Goal: Information Seeking & Learning: Learn about a topic

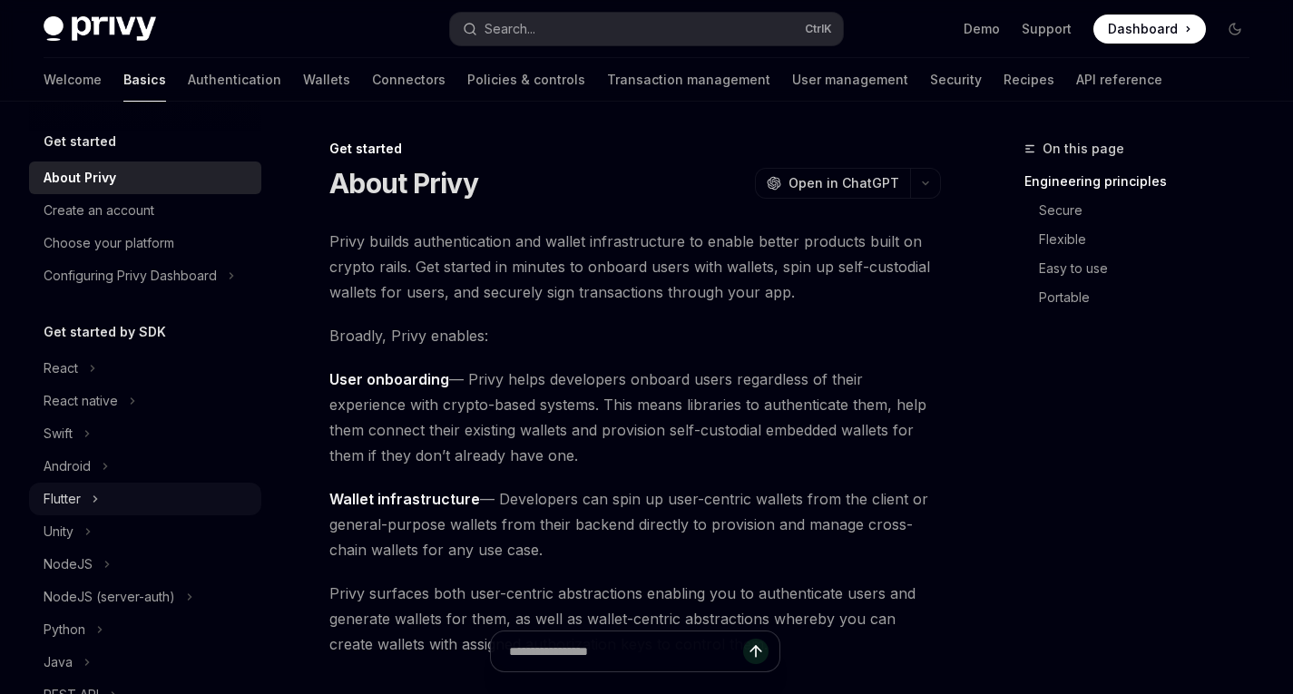
scroll to position [91, 0]
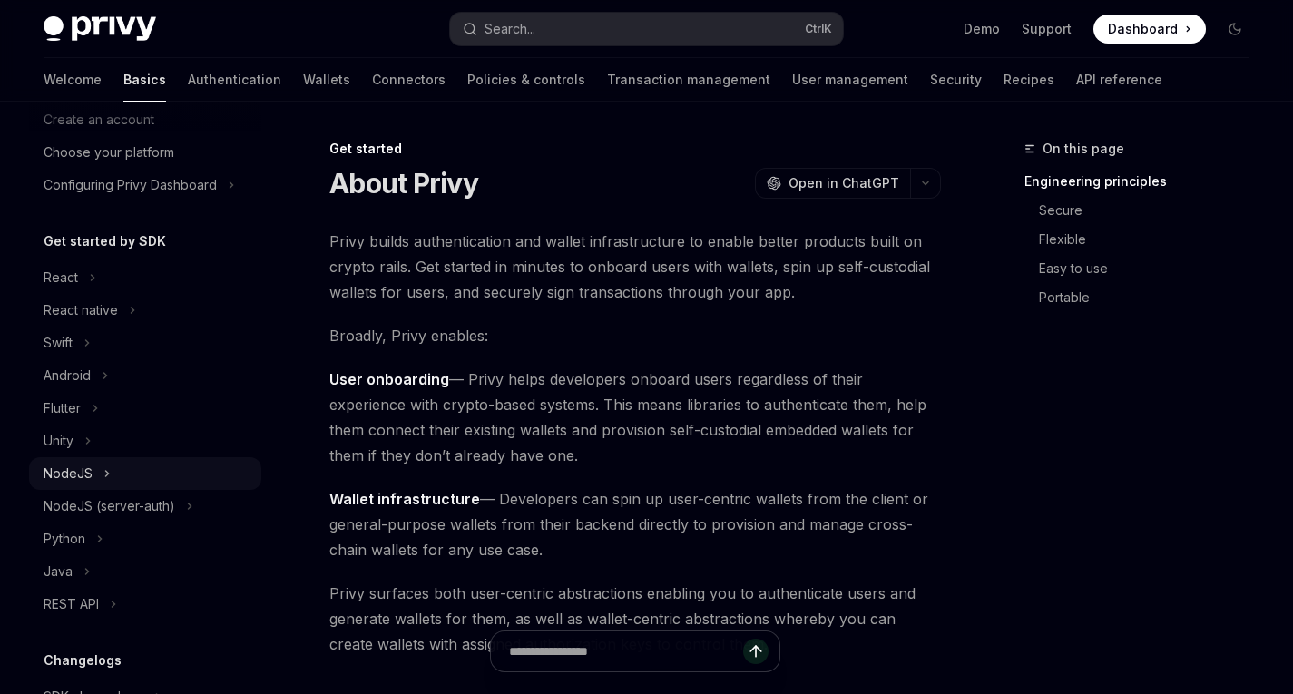
click at [115, 476] on button "NodeJS" at bounding box center [145, 473] width 232 height 33
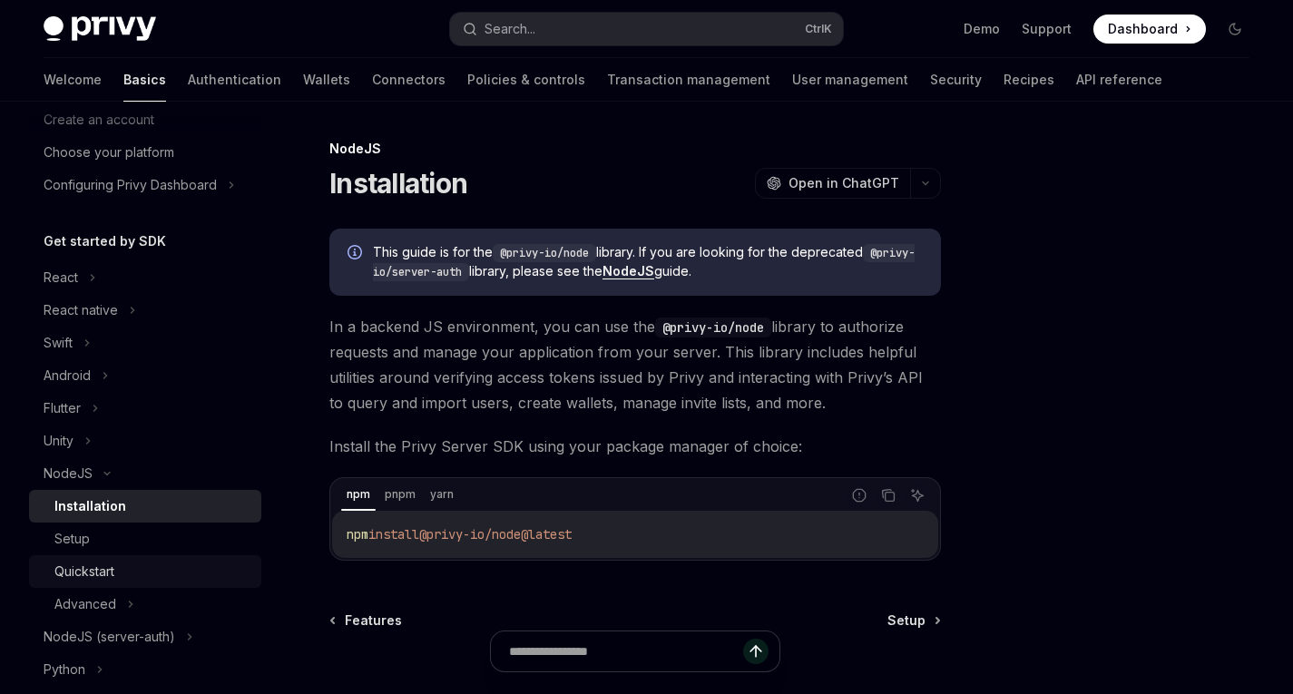
scroll to position [181, 0]
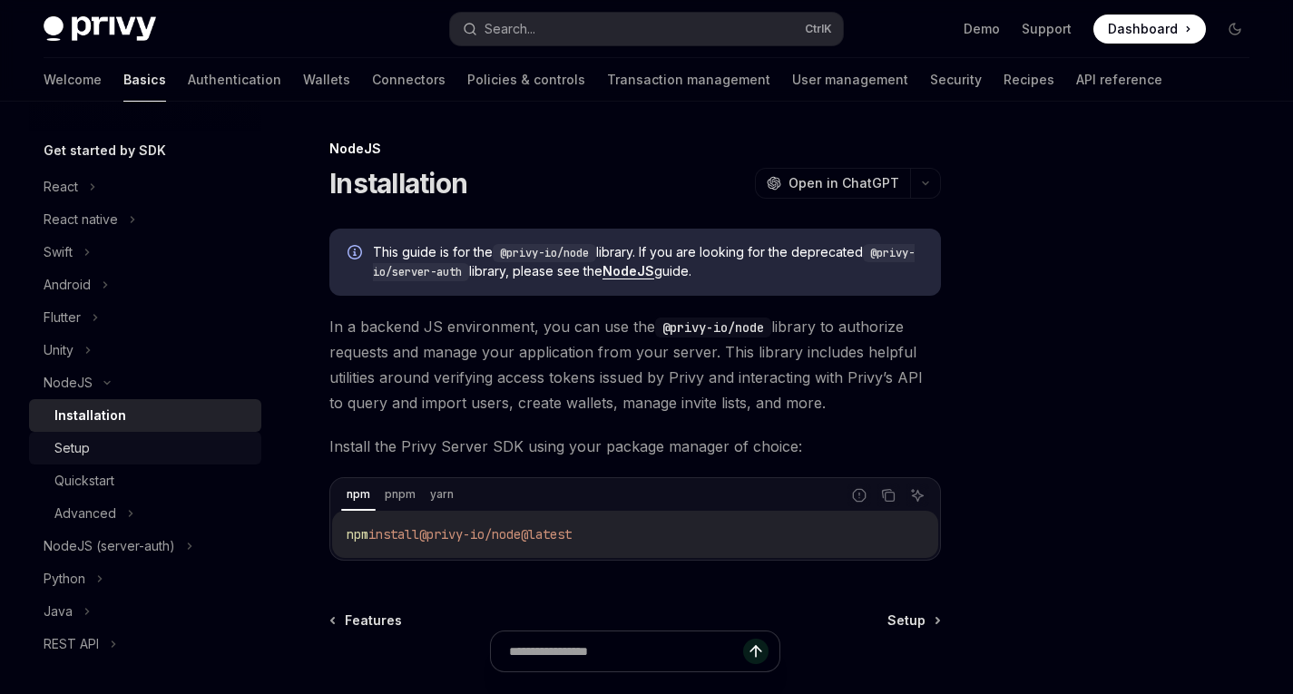
click at [124, 456] on div "Setup" at bounding box center [152, 448] width 196 height 22
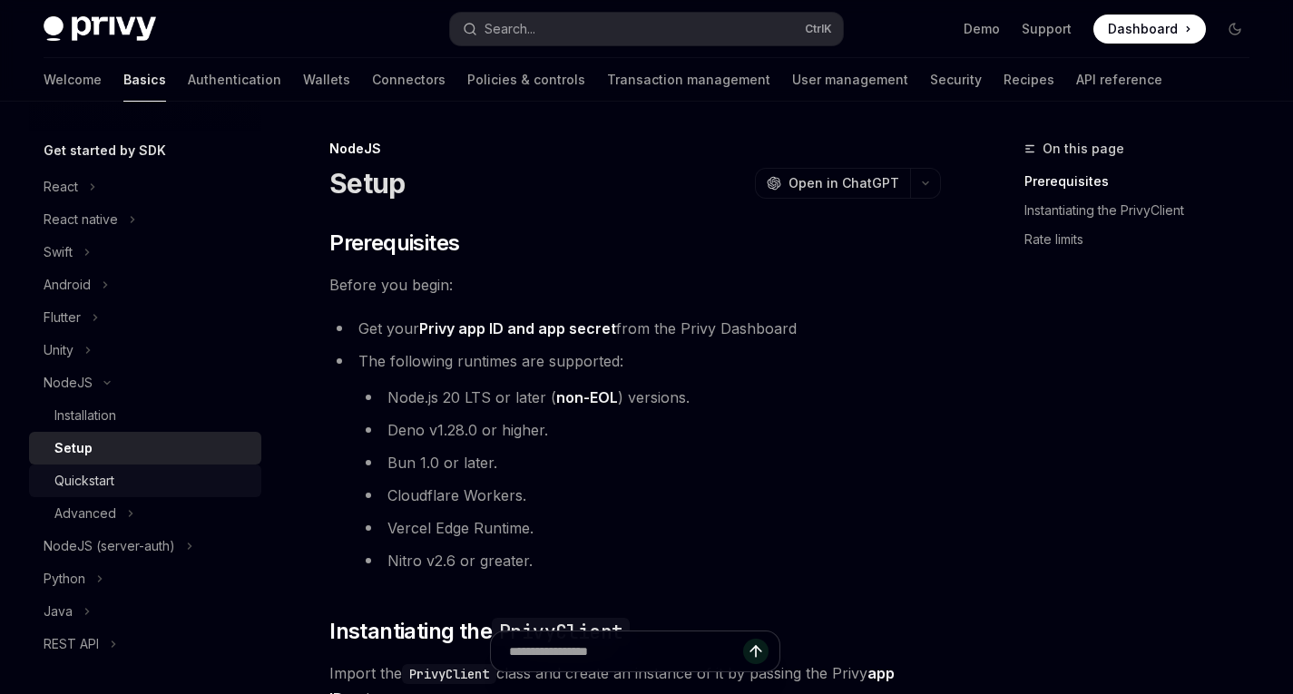
click at [126, 486] on div "Quickstart" at bounding box center [152, 481] width 196 height 22
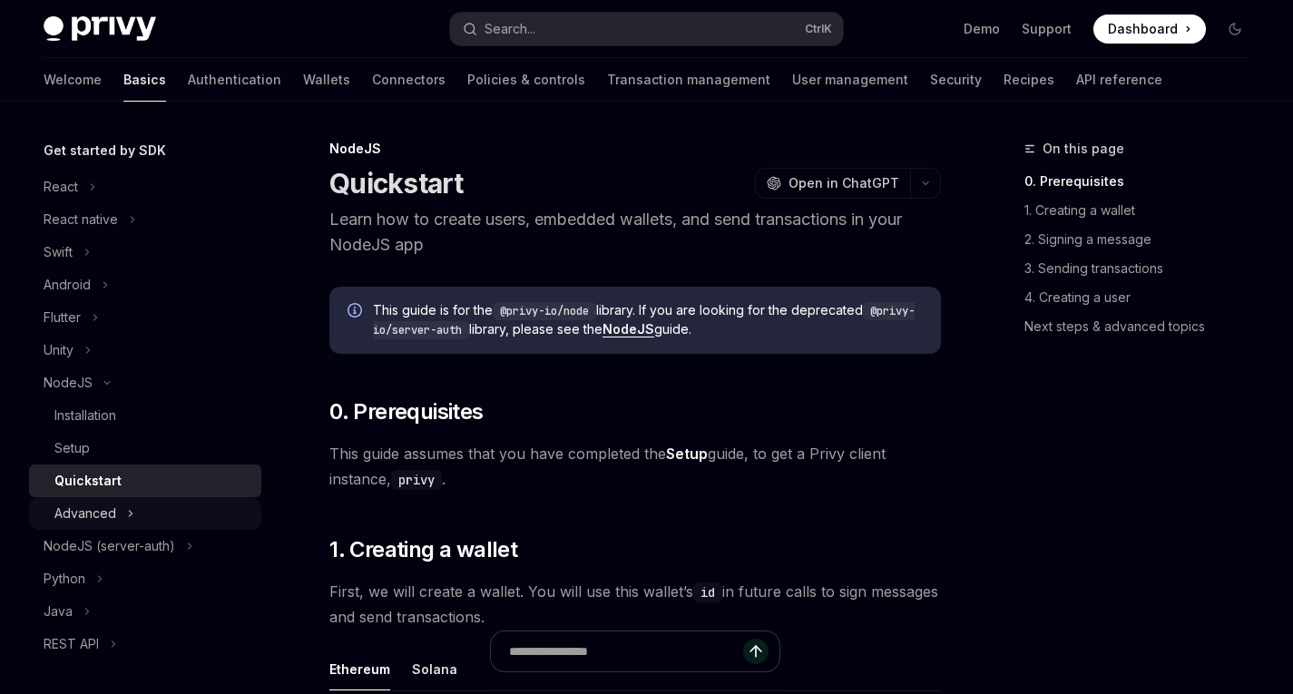
click at [134, 509] on button "Advanced" at bounding box center [145, 513] width 232 height 33
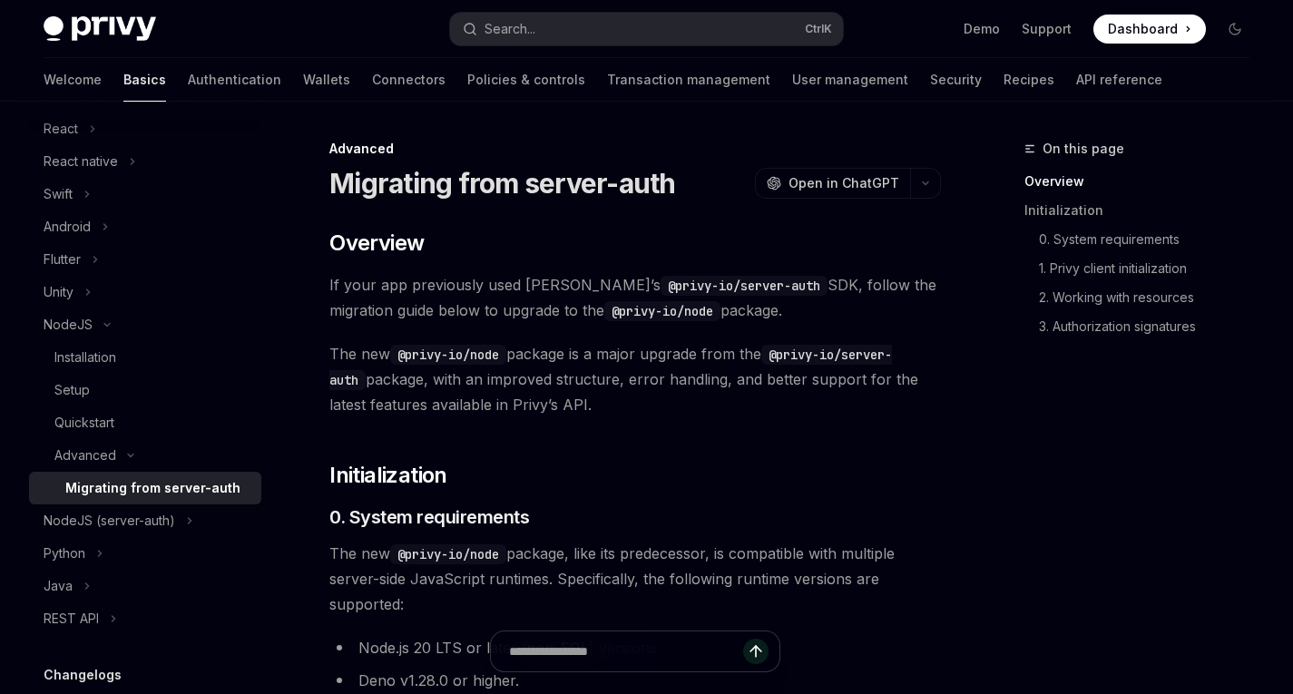
scroll to position [272, 0]
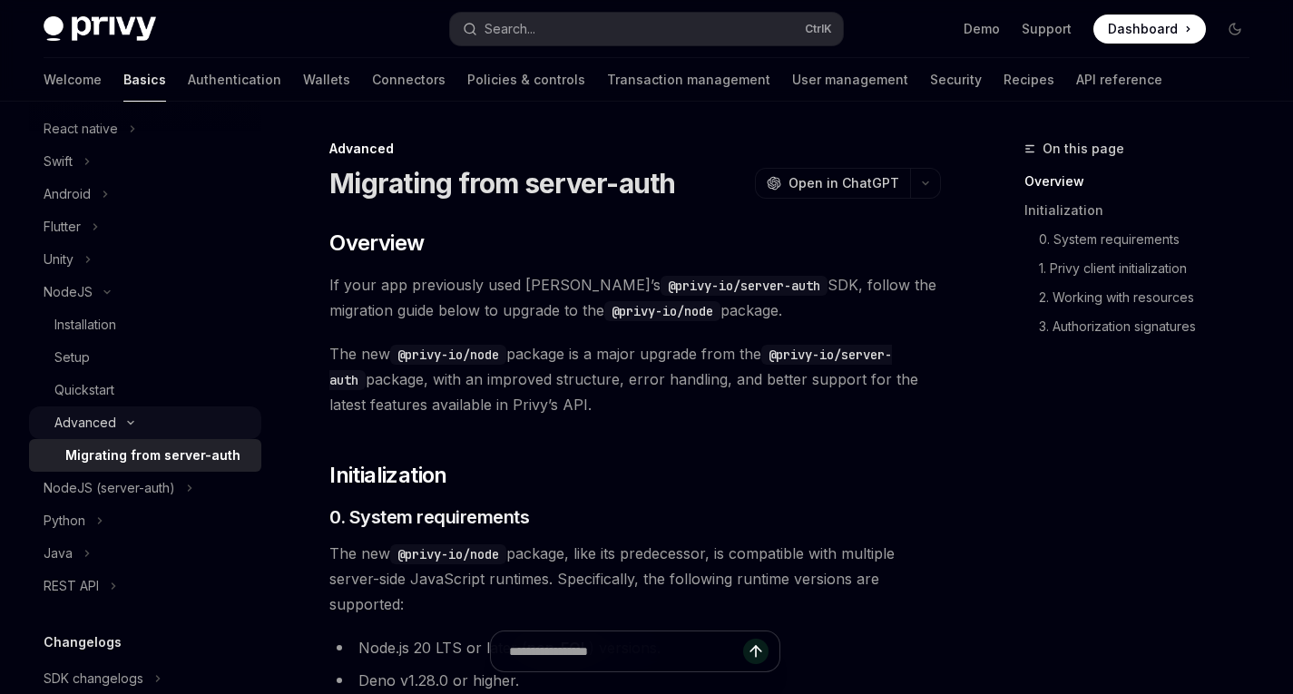
click at [135, 418] on button "Advanced" at bounding box center [145, 423] width 232 height 33
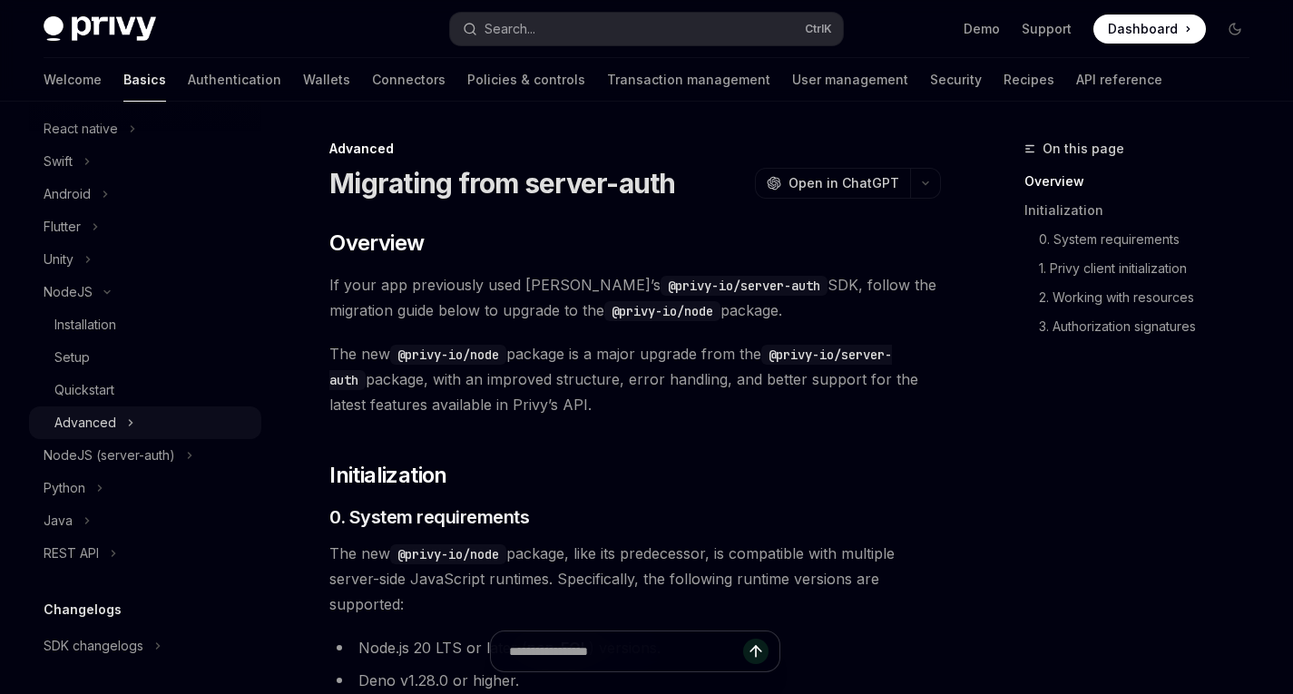
click at [133, 423] on button "Advanced" at bounding box center [145, 423] width 232 height 33
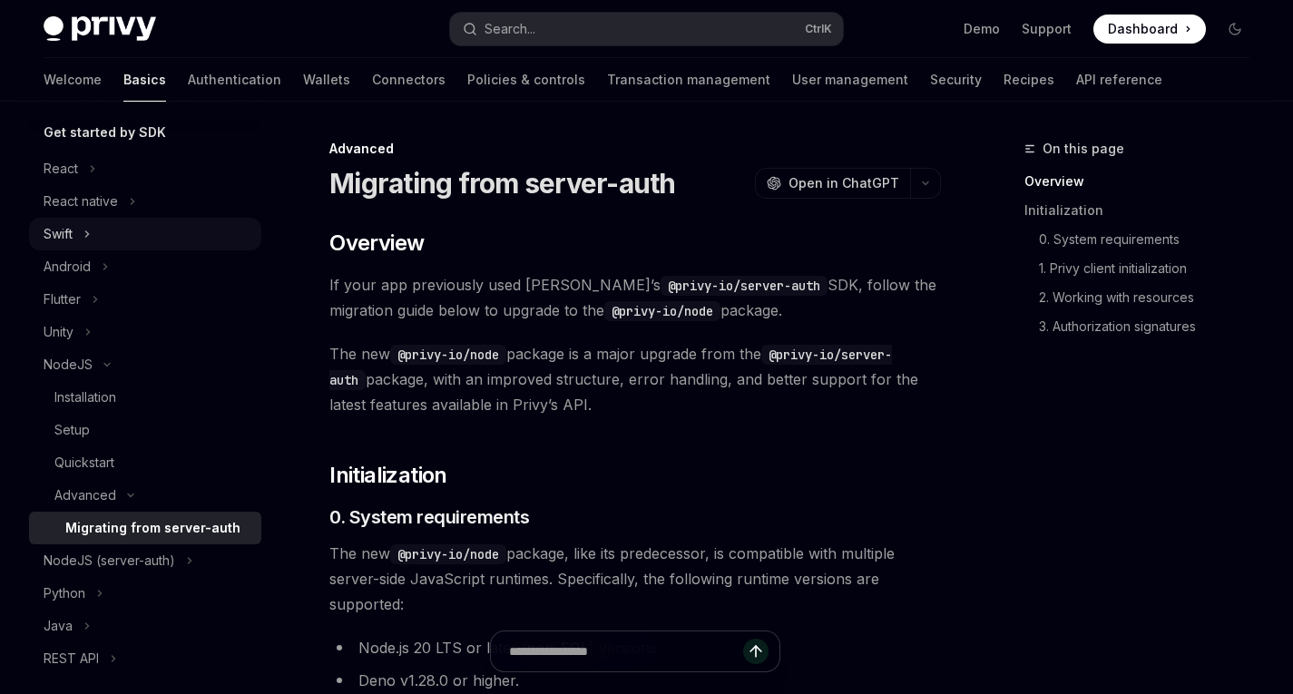
scroll to position [0, 0]
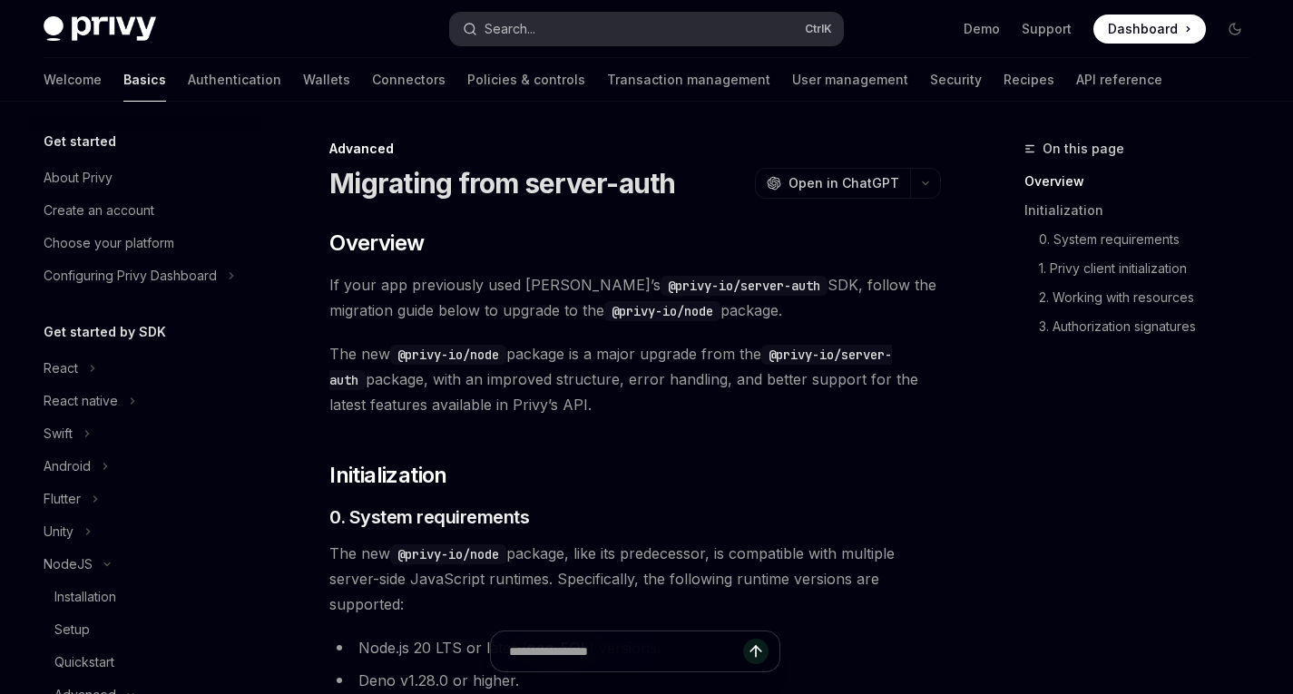
click at [550, 29] on button "Search... Ctrl K" at bounding box center [646, 29] width 392 height 33
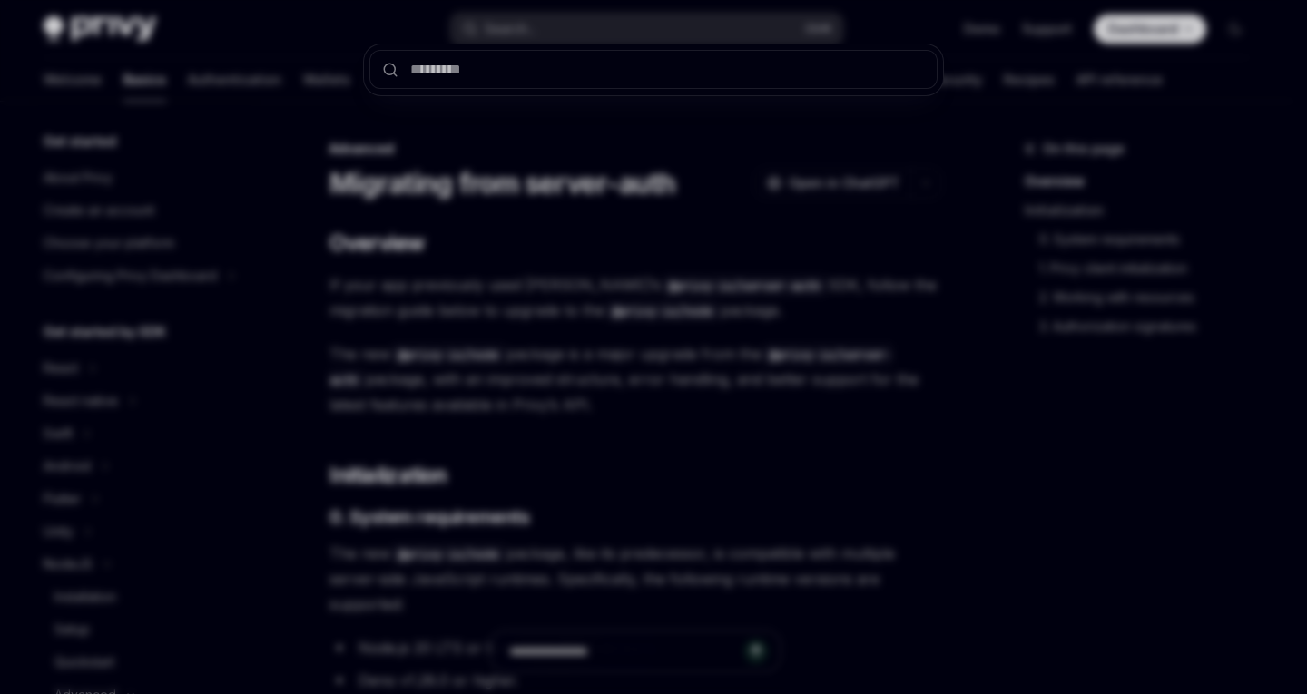
click at [447, 214] on div at bounding box center [653, 347] width 1307 height 694
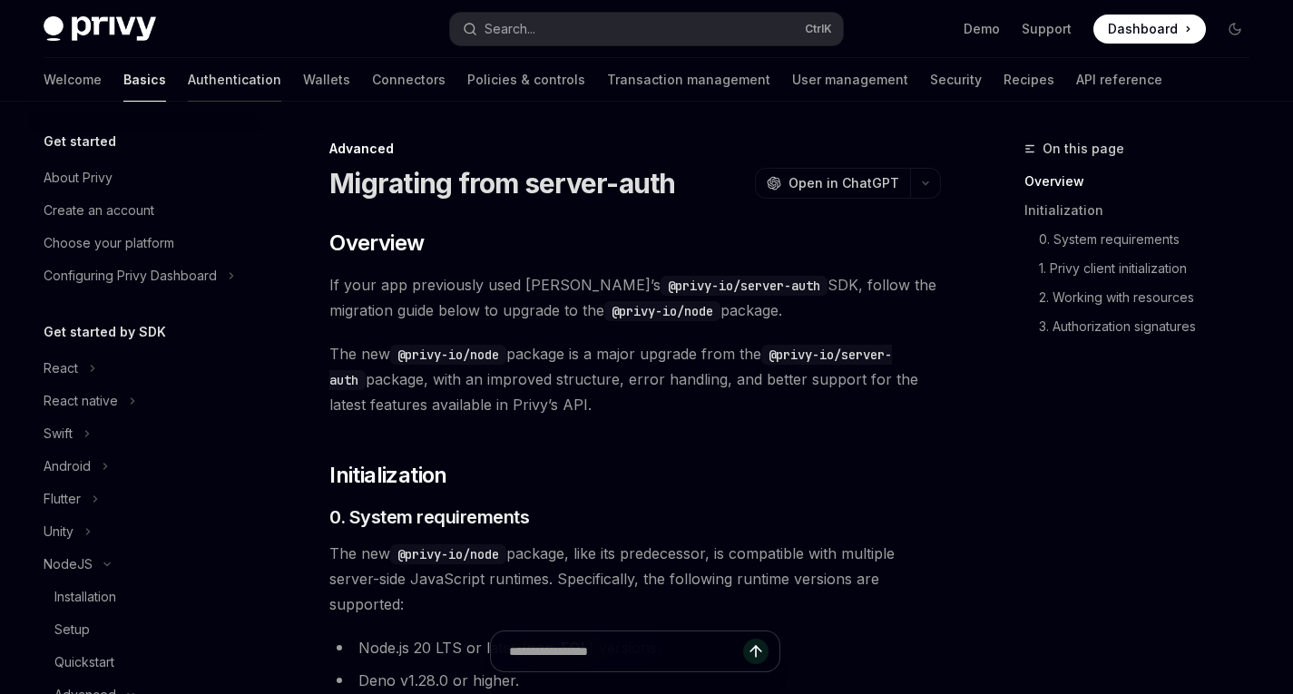
click at [188, 85] on link "Authentication" at bounding box center [234, 80] width 93 height 44
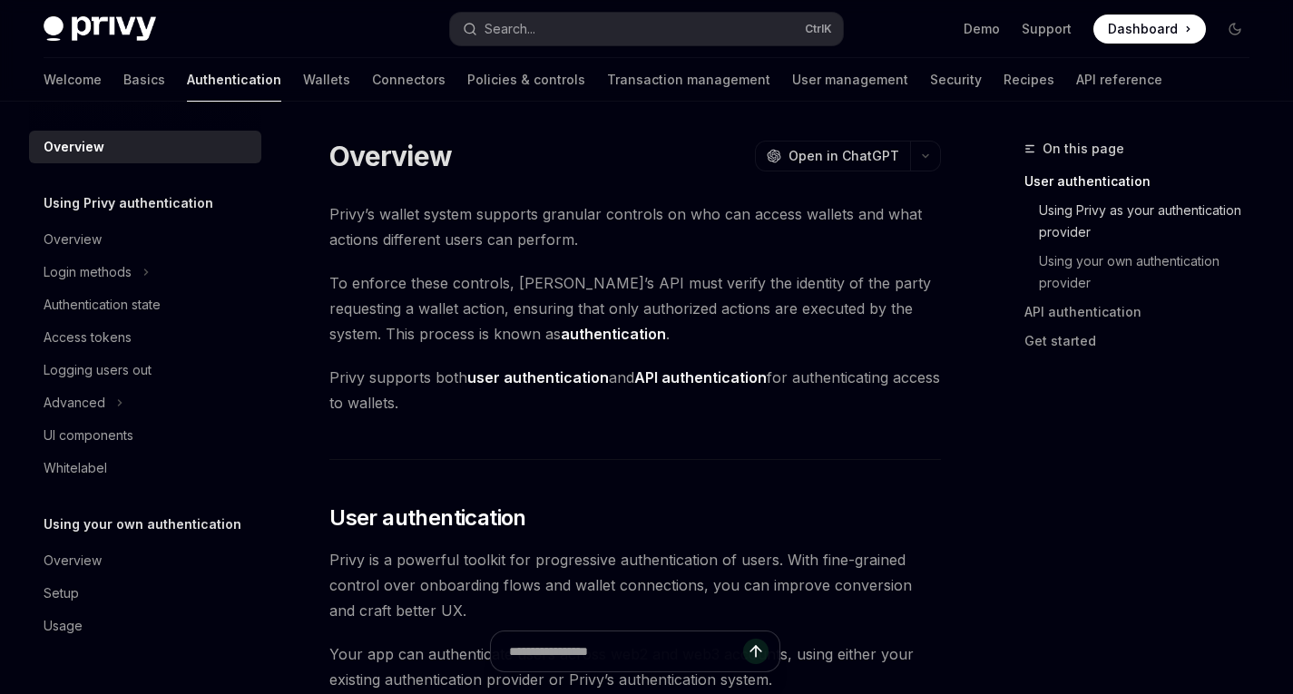
click at [1086, 216] on link "Using Privy as your authentication provider" at bounding box center [1145, 221] width 240 height 51
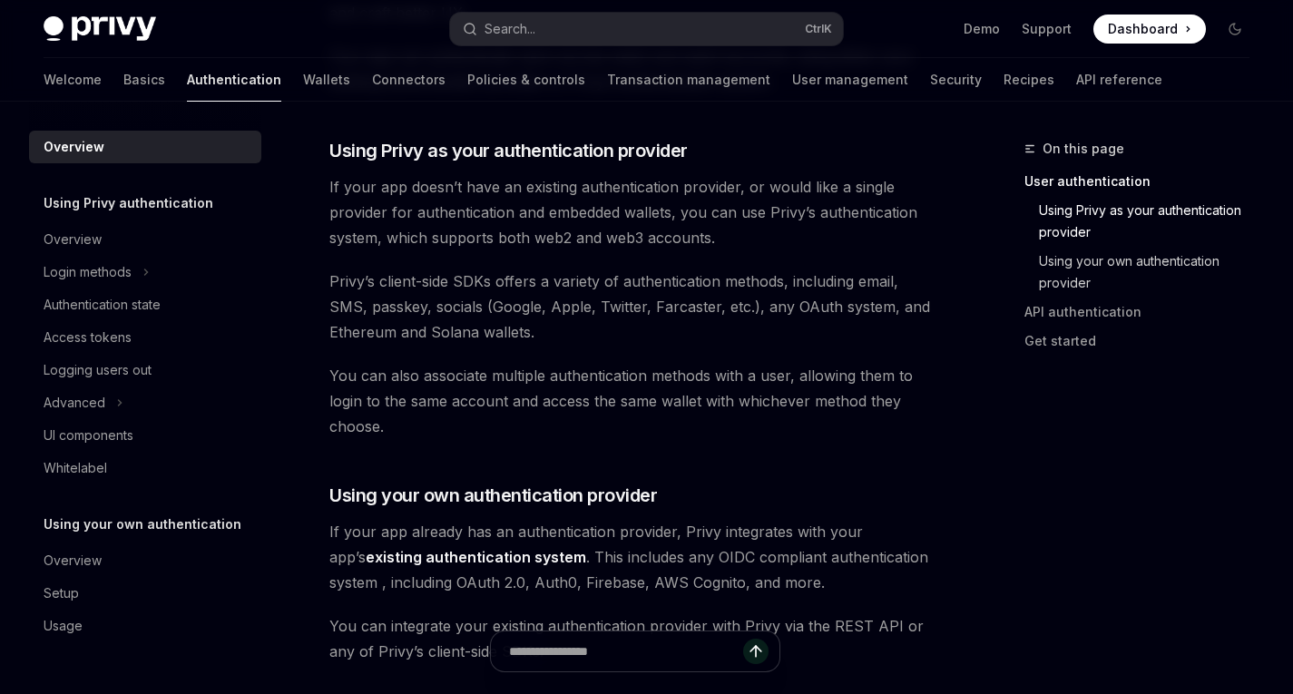
click at [1088, 268] on link "Using your own authentication provider" at bounding box center [1145, 272] width 240 height 51
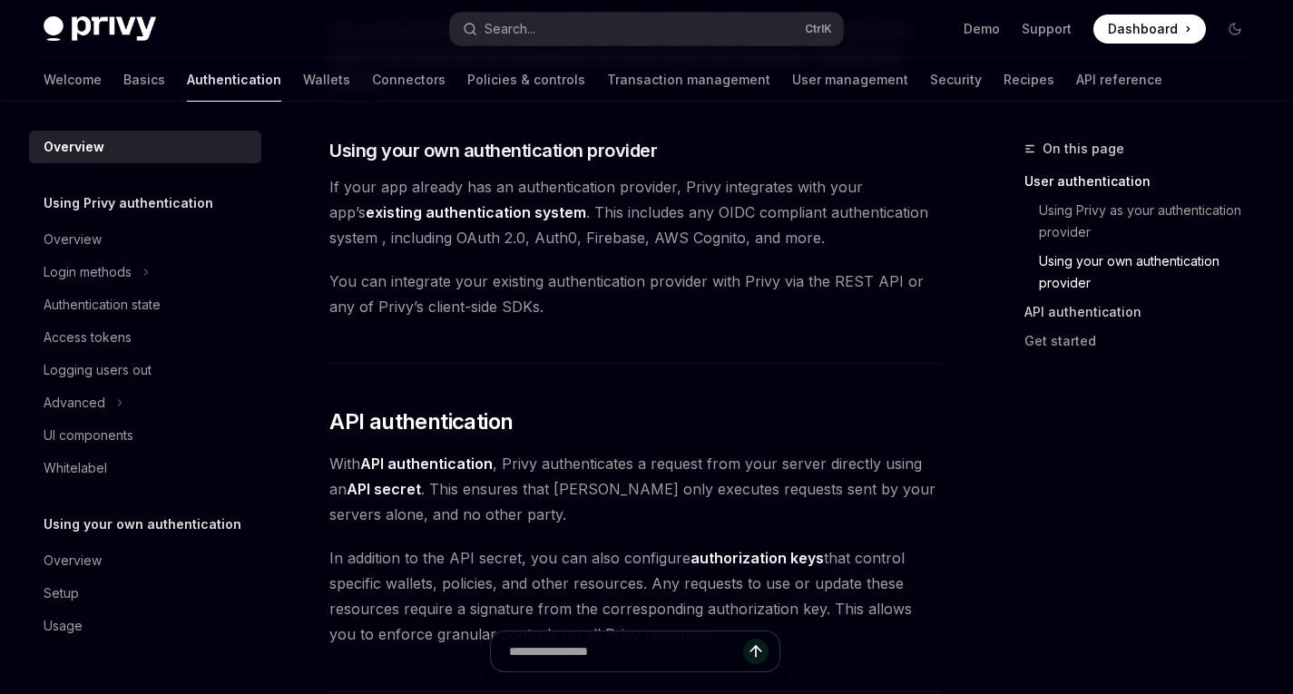
click at [1076, 311] on link "API authentication" at bounding box center [1145, 312] width 240 height 29
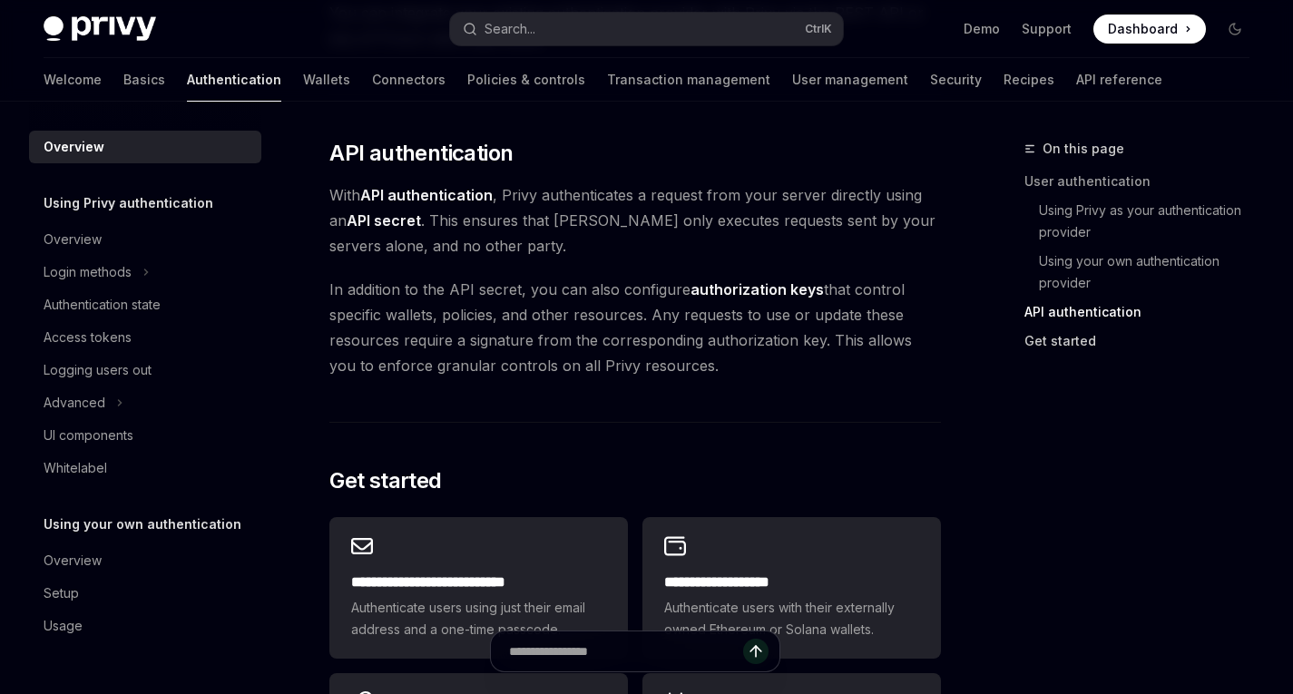
scroll to position [1212, 0]
click at [1072, 345] on link "Get started" at bounding box center [1145, 341] width 240 height 29
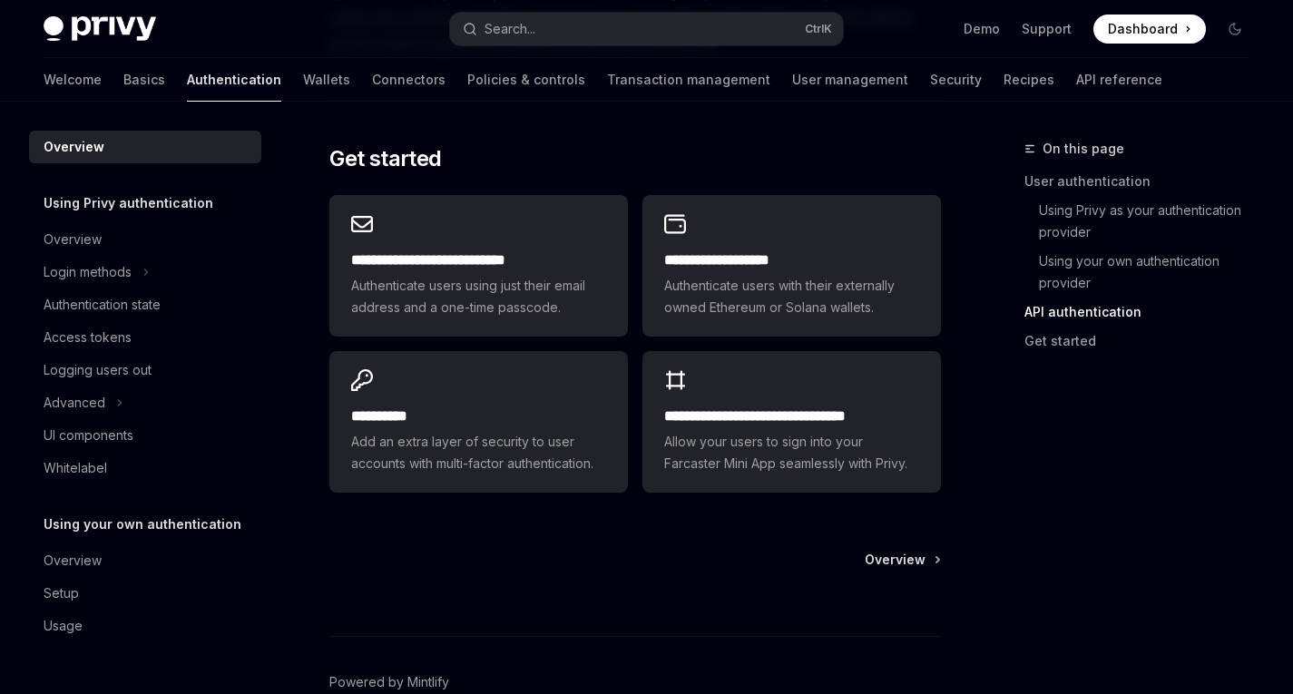
scroll to position [1540, 0]
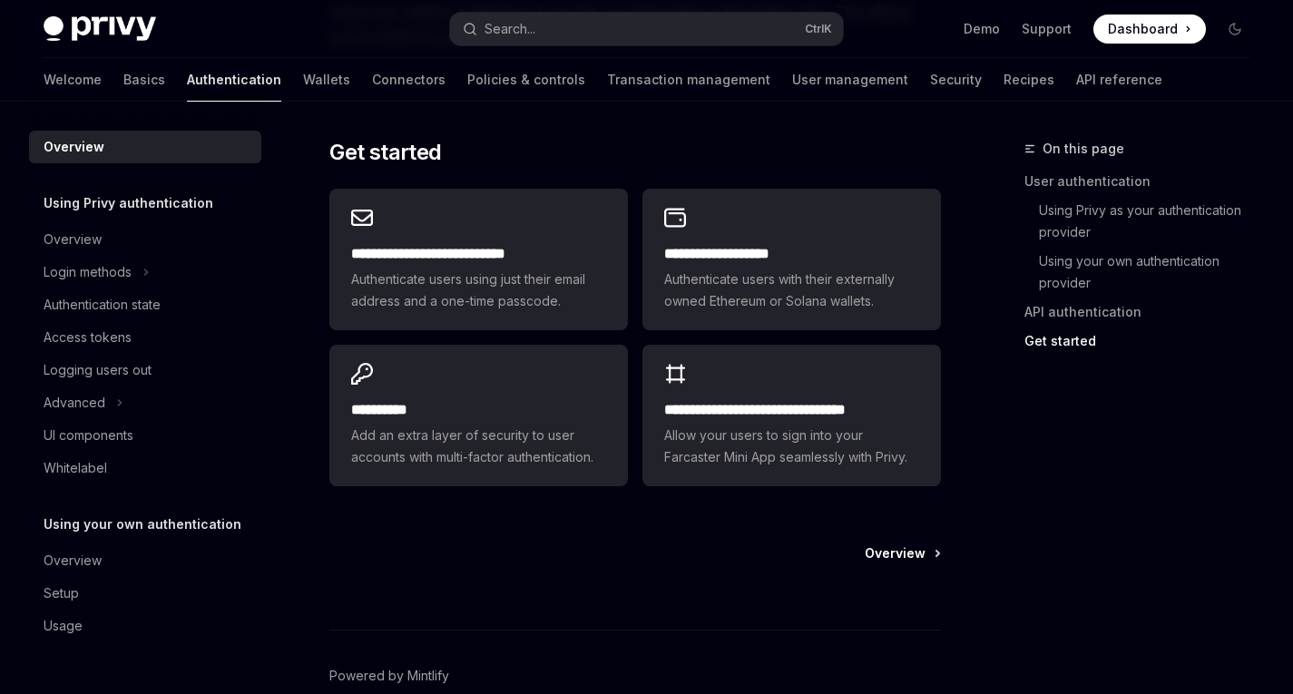
click at [904, 558] on span "Overview" at bounding box center [895, 553] width 61 height 18
type textarea "*"
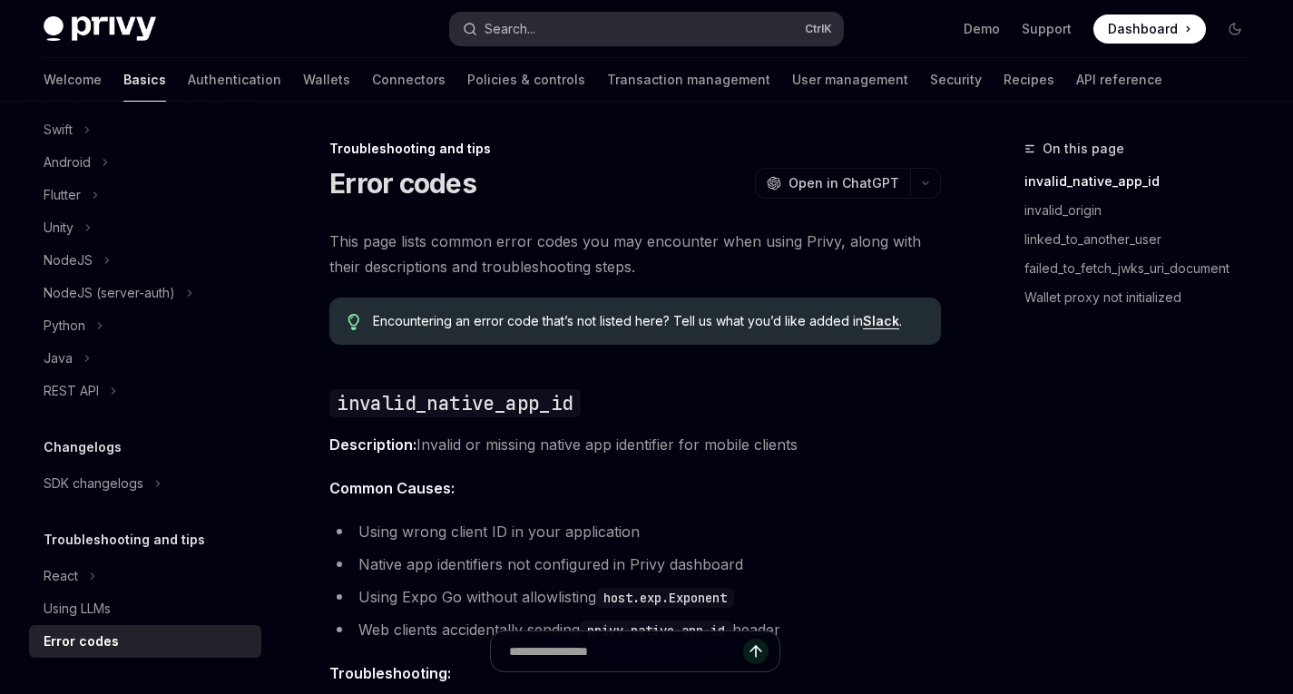
click at [603, 17] on button "Search... Ctrl K" at bounding box center [646, 29] width 392 height 33
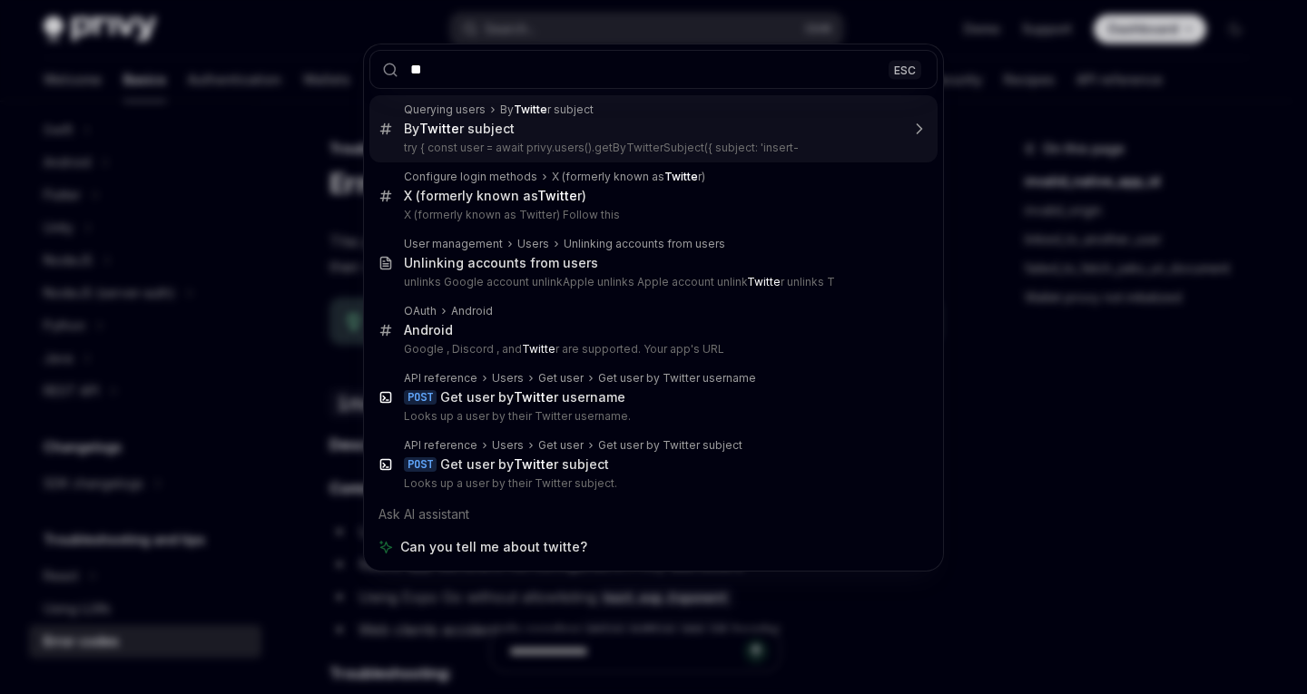
type input "*"
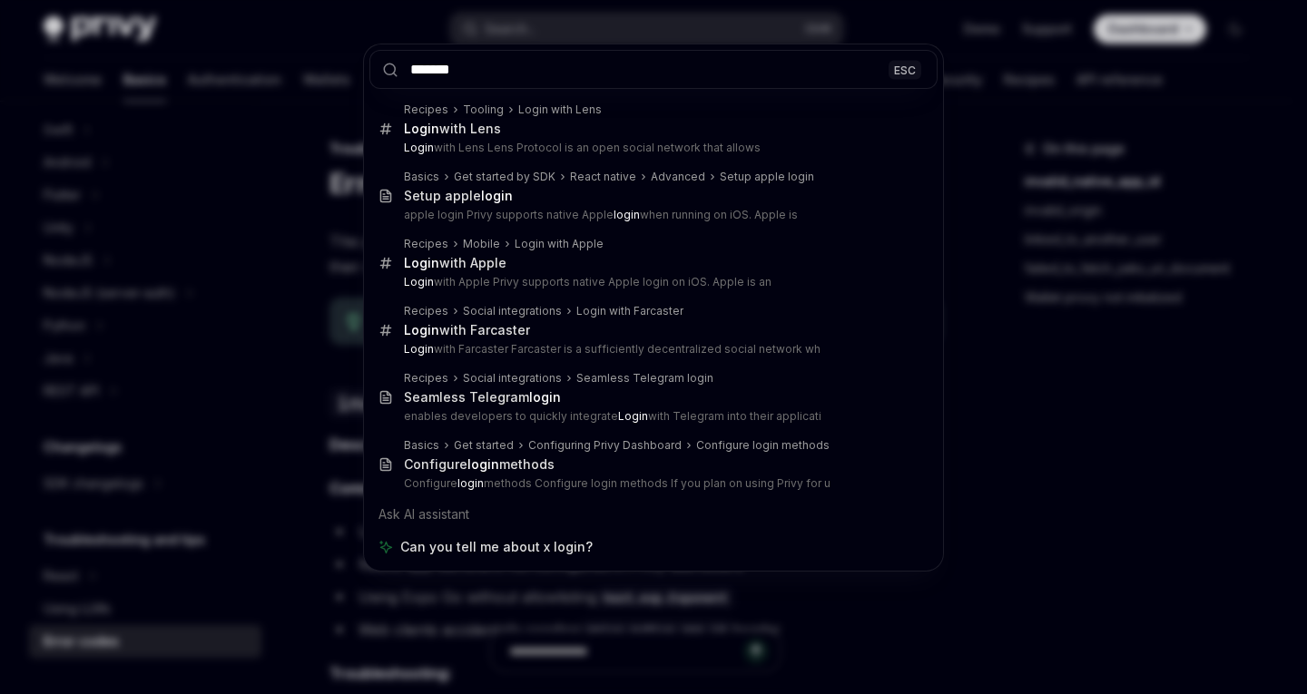
type input "*******"
click at [981, 240] on div "******* ESC Recipes Tooling Login with Lens Login with Lens Login with Lens Len…" at bounding box center [653, 347] width 1307 height 694
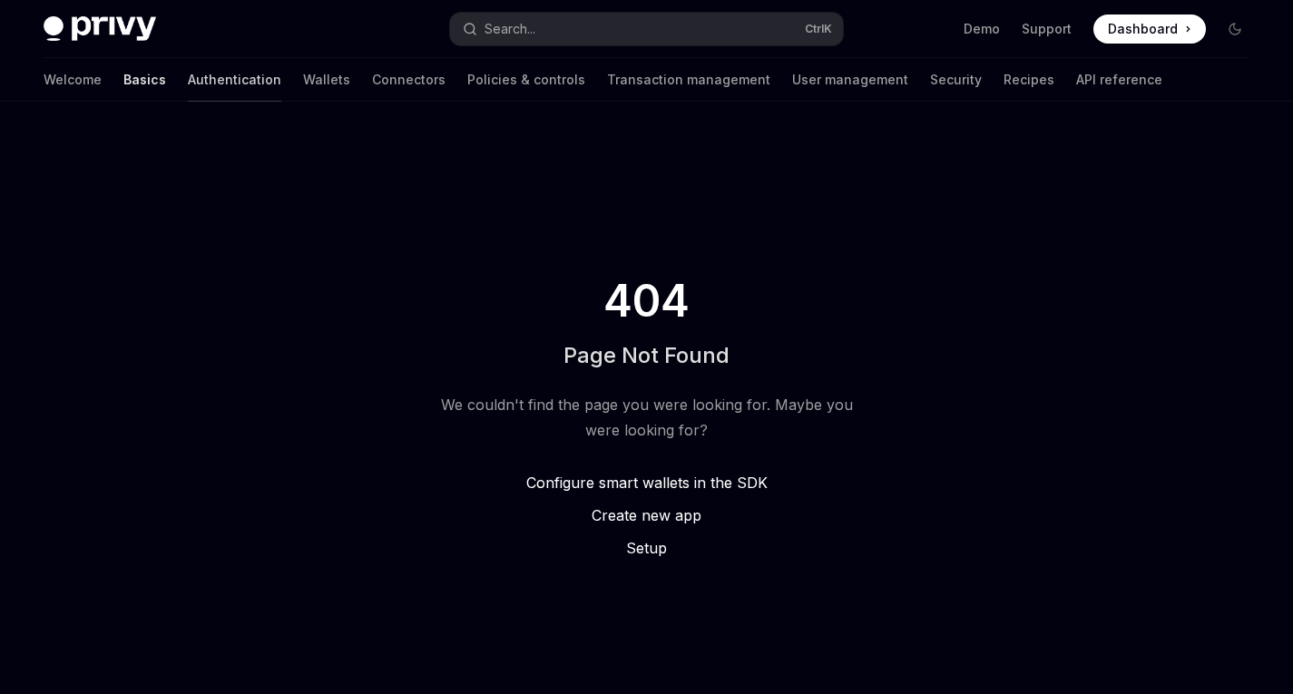
click at [188, 86] on link "Authentication" at bounding box center [234, 80] width 93 height 44
type textarea "*"
